Goal: Task Accomplishment & Management: Manage account settings

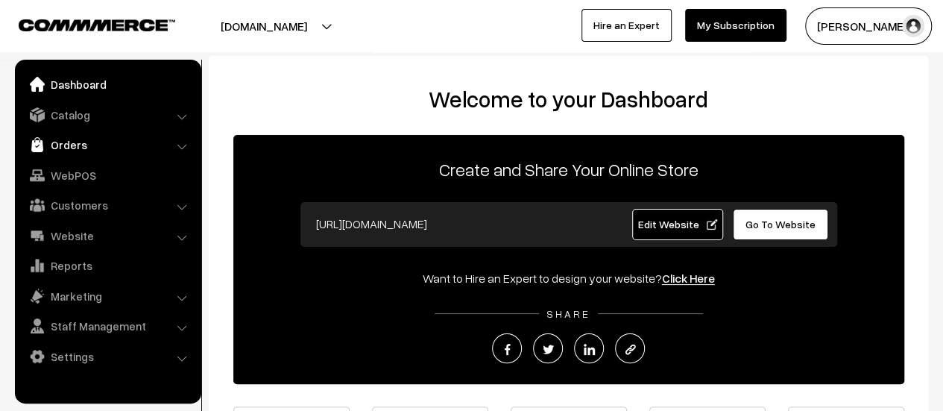
click at [66, 150] on link "Orders" at bounding box center [107, 144] width 177 height 27
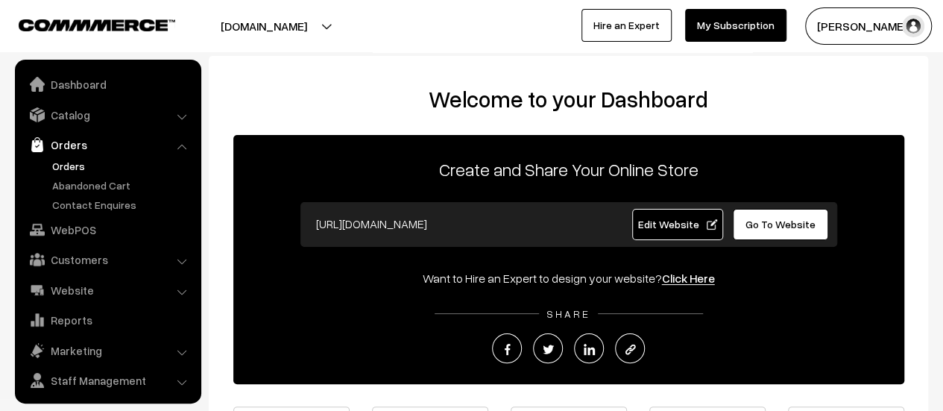
click at [65, 168] on link "Orders" at bounding box center [122, 166] width 148 height 16
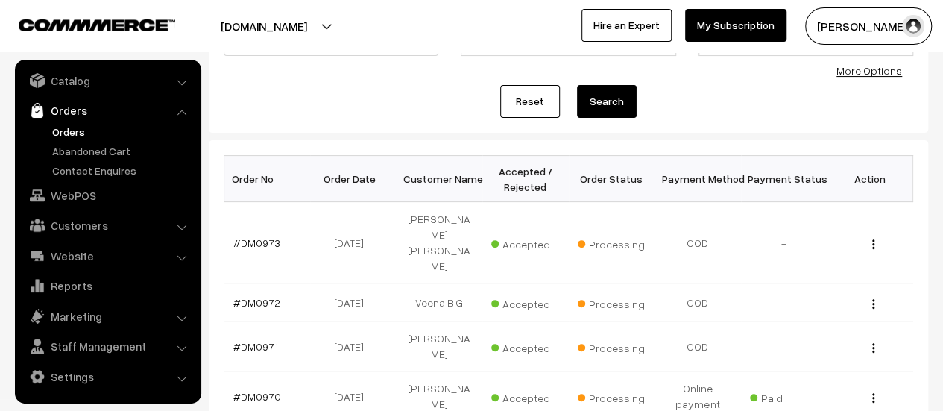
scroll to position [148, 0]
click at [82, 151] on link "Abandoned Cart" at bounding box center [122, 151] width 148 height 16
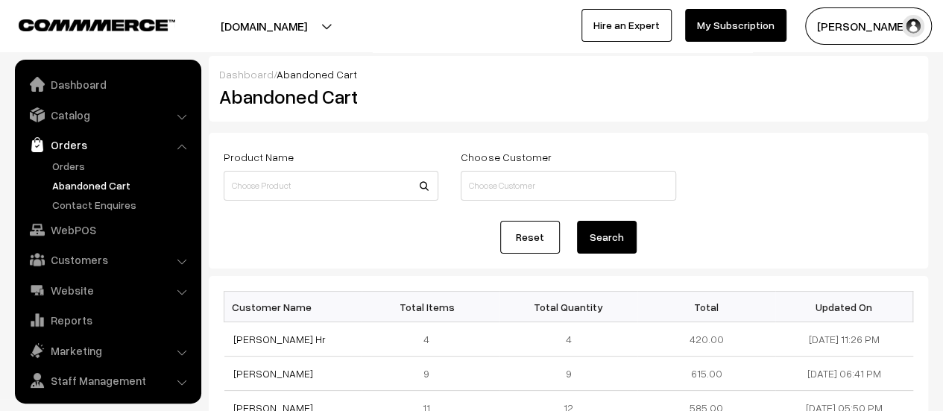
scroll to position [34, 0]
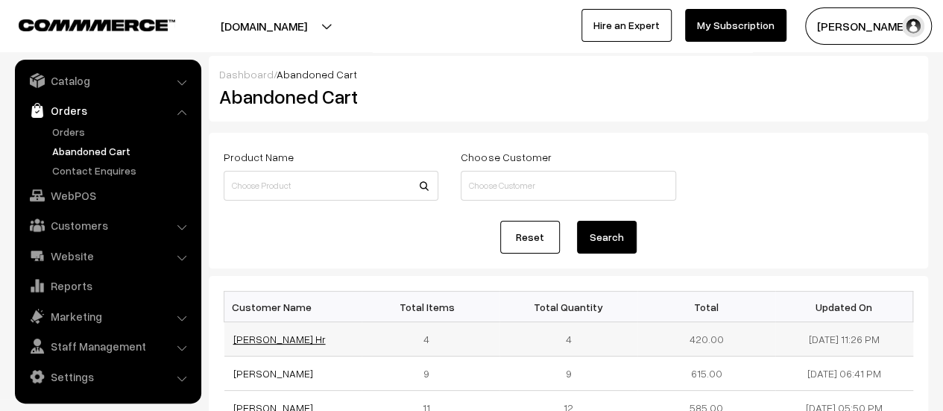
click at [265, 341] on link "[PERSON_NAME] Hr" at bounding box center [279, 338] width 92 height 13
